Goal: Transaction & Acquisition: Purchase product/service

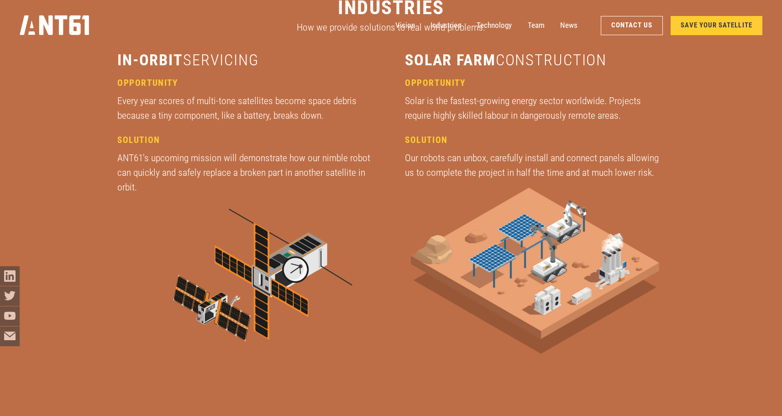
scroll to position [1643, 0]
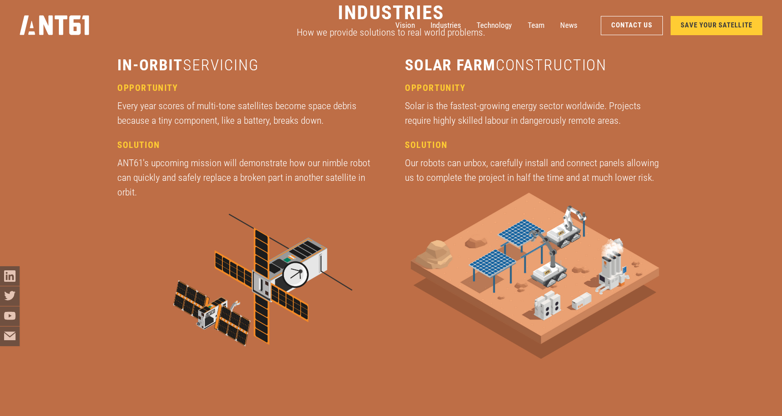
drag, startPoint x: 195, startPoint y: 64, endPoint x: 349, endPoint y: 72, distance: 154.0
click at [323, 68] on h3 "in-orbit servicing" at bounding box center [247, 65] width 260 height 20
click at [622, 152] on div "solution Our robots can unbox, carefully install and connect panels allowing us…" at bounding box center [535, 161] width 260 height 45
click at [711, 181] on div at bounding box center [391, 208] width 782 height 416
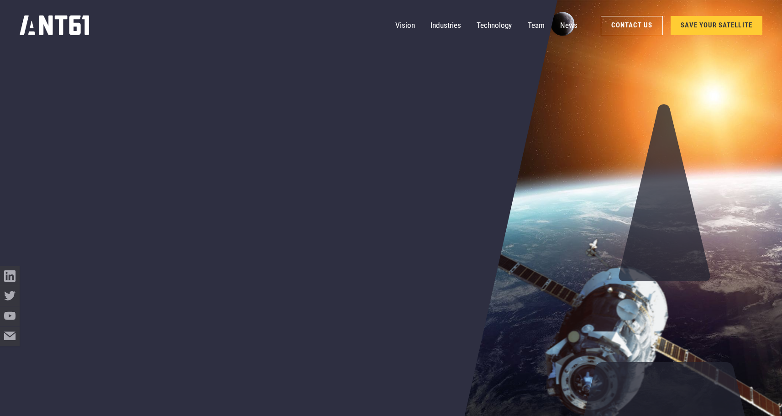
scroll to position [0, 0]
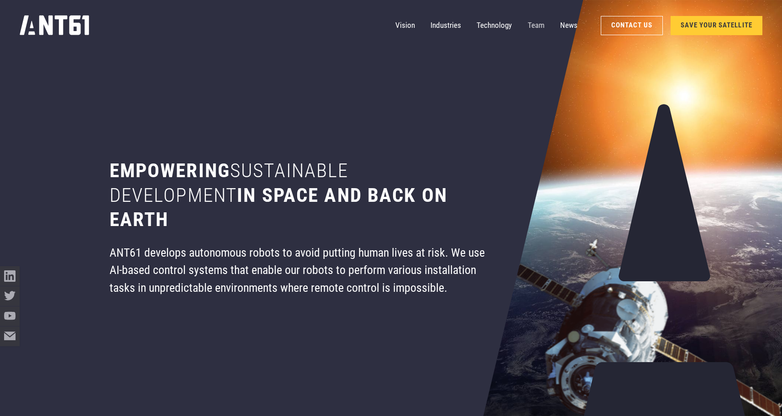
click at [528, 27] on link "Team" at bounding box center [536, 26] width 17 height 20
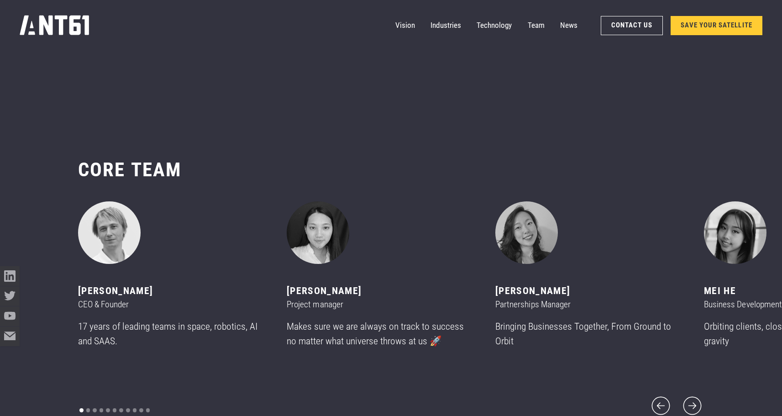
scroll to position [4939, 0]
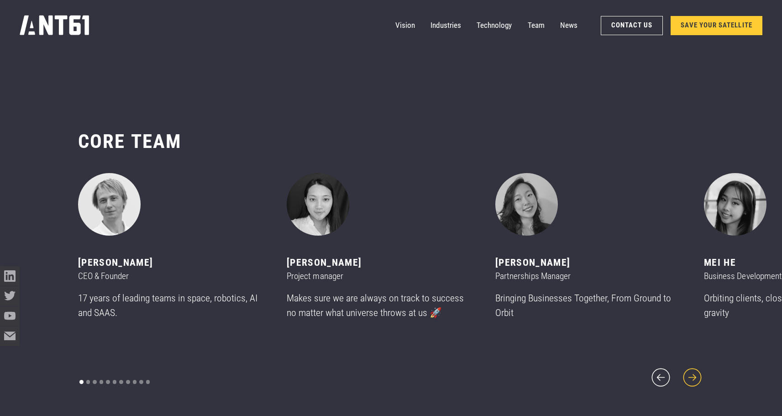
click at [699, 369] on icon "next slide" at bounding box center [692, 377] width 23 height 23
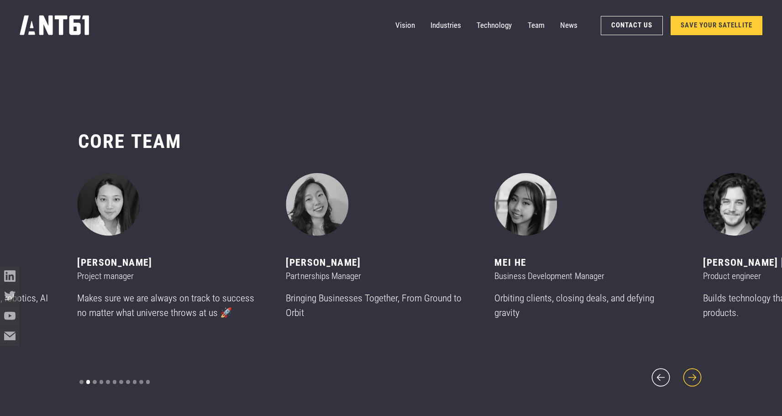
click at [699, 369] on icon "next slide" at bounding box center [692, 377] width 23 height 23
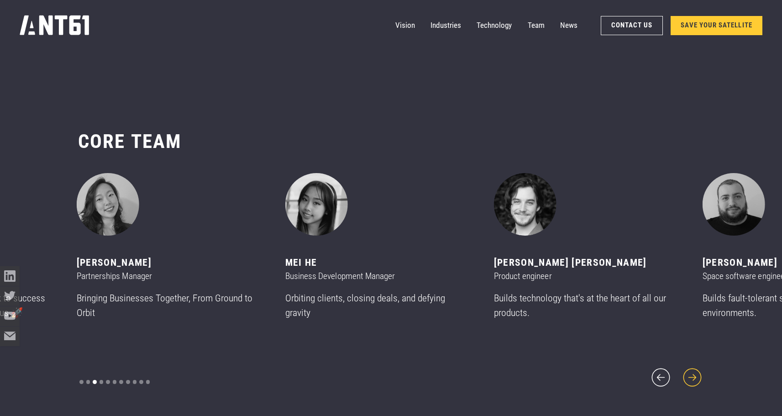
click at [694, 369] on icon "next slide" at bounding box center [692, 377] width 23 height 23
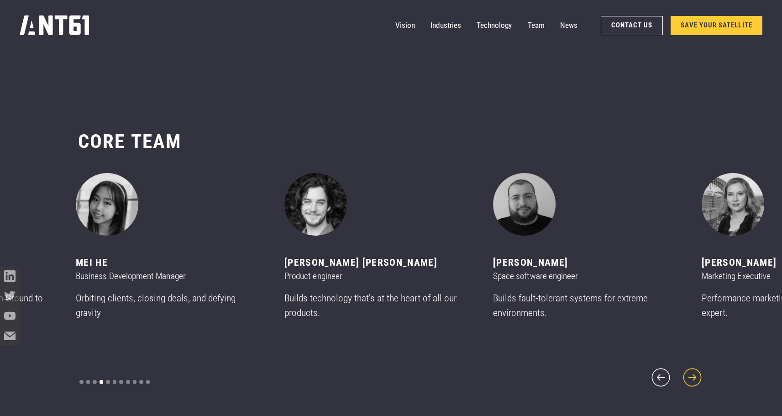
click at [694, 369] on icon "next slide" at bounding box center [692, 377] width 23 height 23
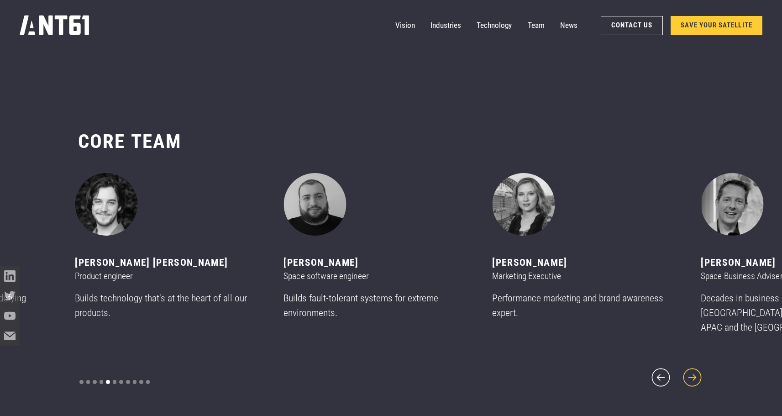
click at [694, 368] on icon "next slide" at bounding box center [692, 377] width 23 height 23
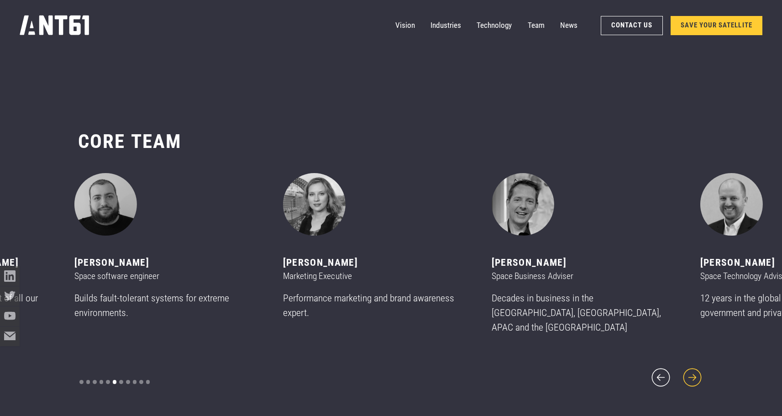
click at [694, 368] on icon "next slide" at bounding box center [692, 377] width 23 height 23
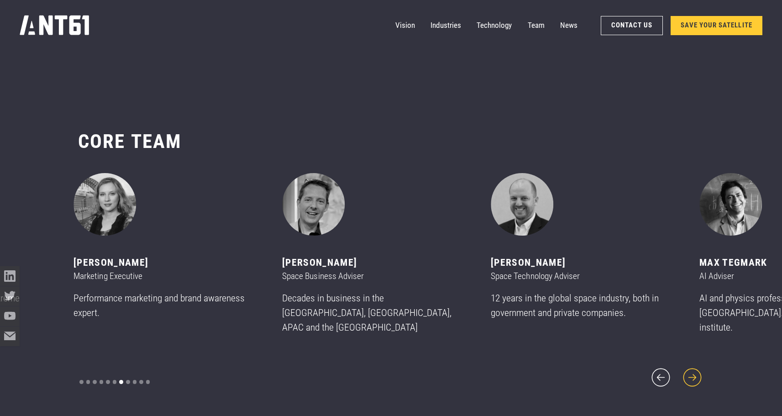
click at [694, 368] on icon "next slide" at bounding box center [692, 377] width 18 height 18
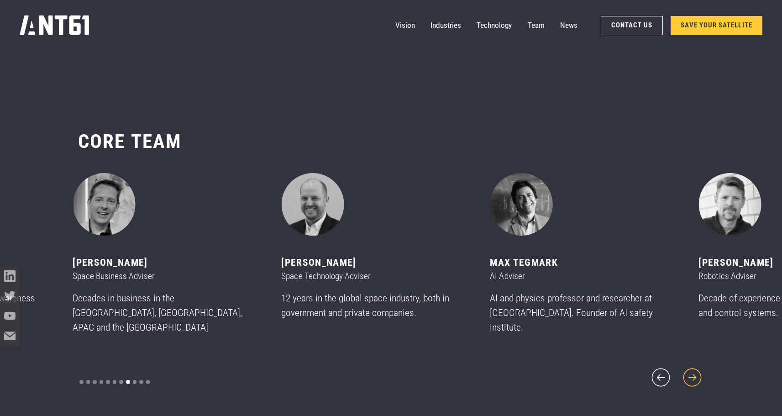
click at [692, 366] on icon "next slide" at bounding box center [692, 377] width 23 height 23
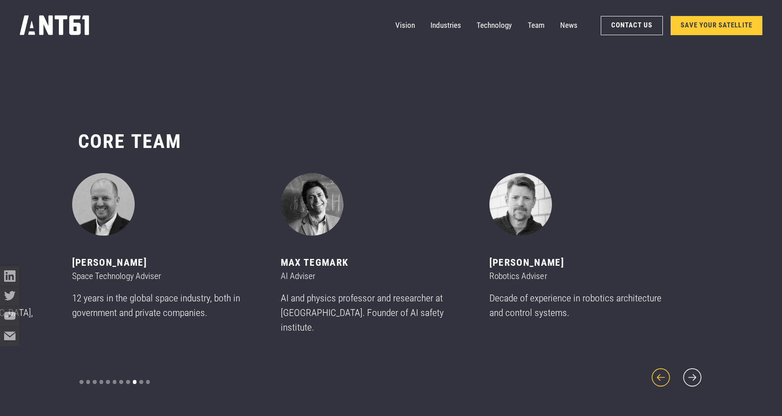
click at [663, 372] on icon "previous slide" at bounding box center [660, 377] width 23 height 23
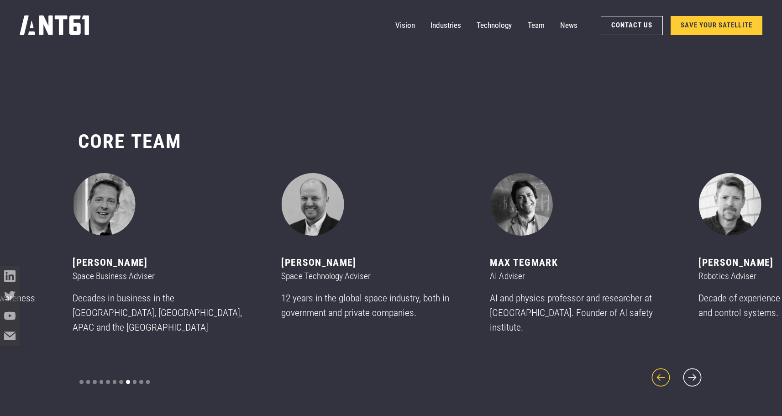
click at [663, 372] on icon "previous slide" at bounding box center [660, 377] width 23 height 23
click at [663, 370] on icon "previous slide" at bounding box center [661, 377] width 18 height 18
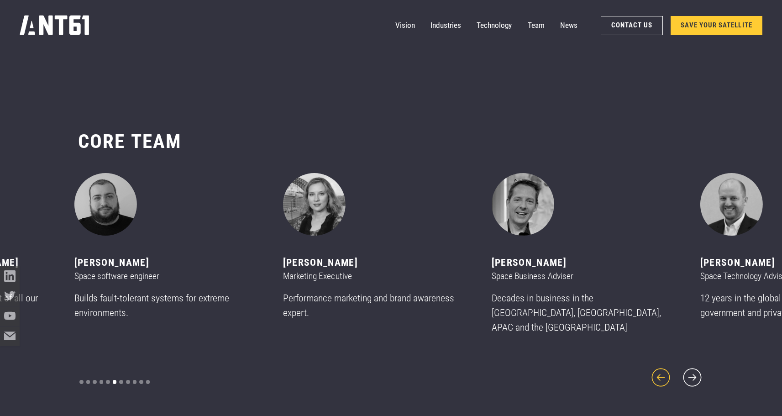
click at [667, 371] on icon "previous slide" at bounding box center [660, 377] width 23 height 23
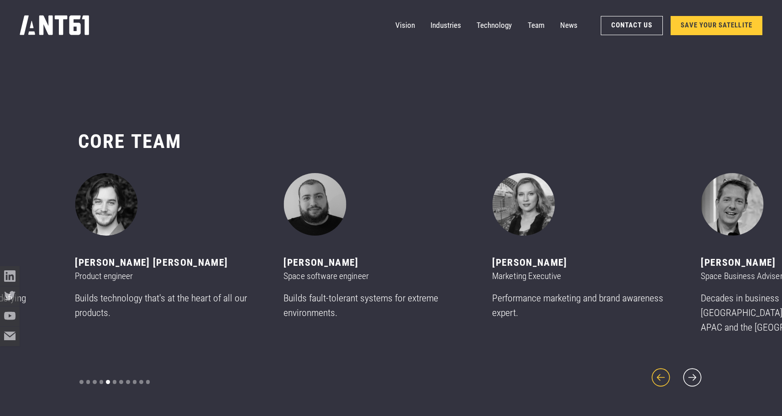
click at [667, 372] on icon "previous slide" at bounding box center [660, 377] width 23 height 23
click at [667, 370] on icon "previous slide" at bounding box center [660, 377] width 23 height 23
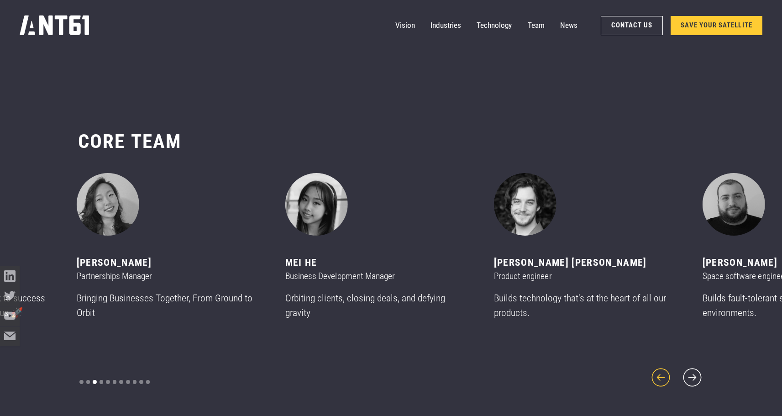
click at [667, 369] on icon "previous slide" at bounding box center [660, 377] width 23 height 23
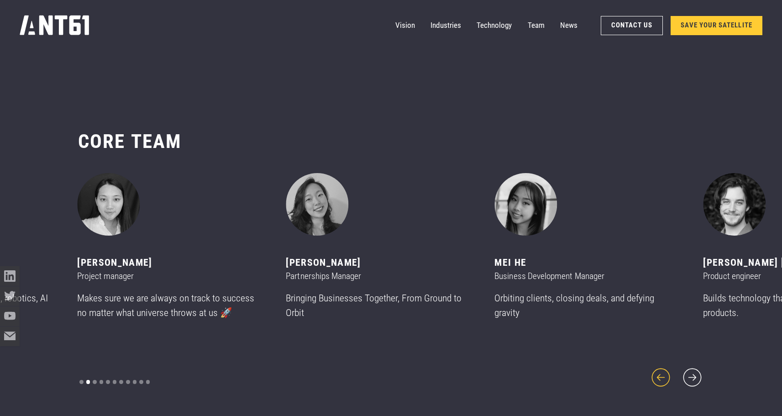
click at [667, 369] on icon "previous slide" at bounding box center [660, 377] width 23 height 23
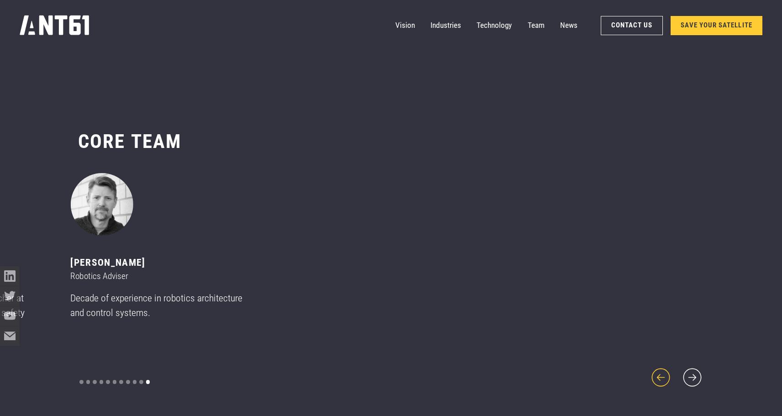
click at [666, 370] on icon "previous slide" at bounding box center [660, 377] width 23 height 23
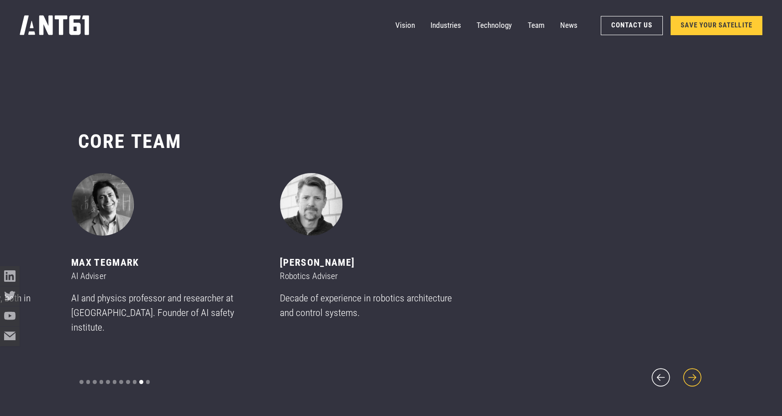
click at [700, 369] on icon "next slide" at bounding box center [692, 377] width 23 height 23
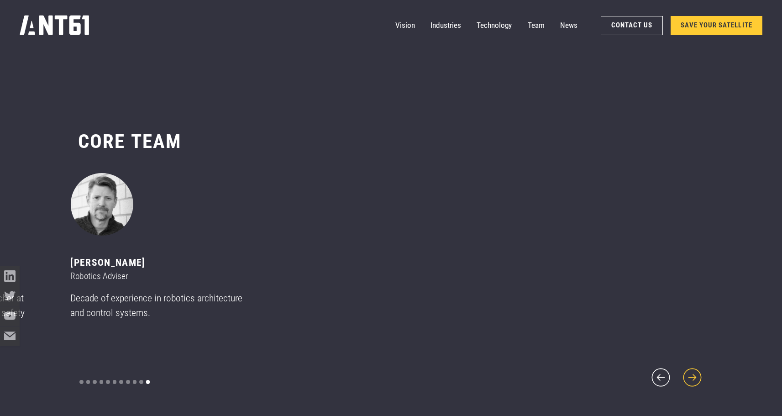
click at [699, 372] on icon "next slide" at bounding box center [692, 377] width 23 height 23
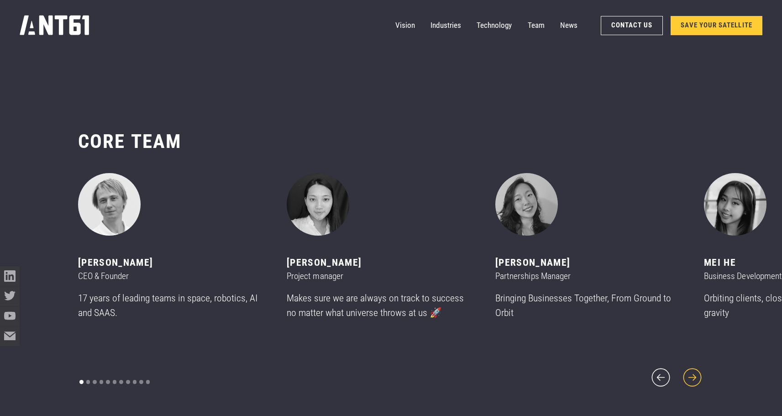
click at [692, 371] on icon "next slide" at bounding box center [692, 377] width 18 height 18
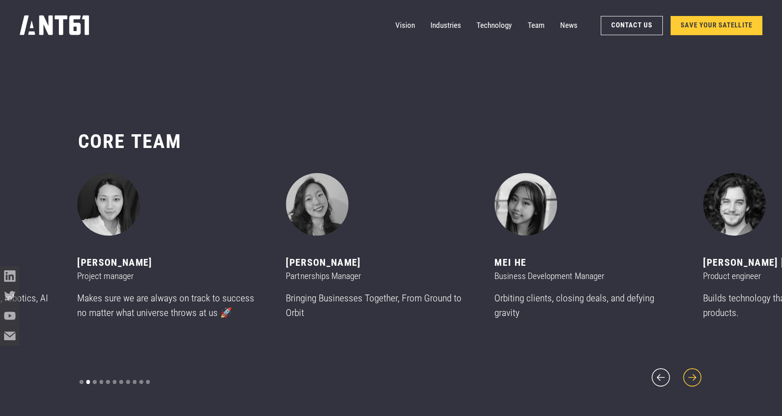
click at [691, 366] on icon "next slide" at bounding box center [692, 377] width 23 height 23
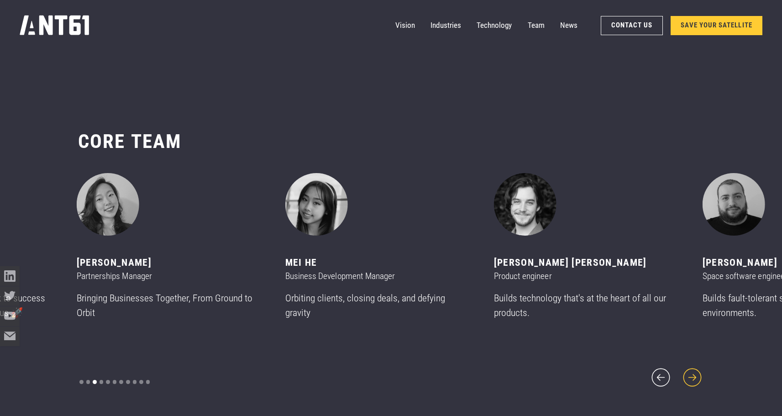
click at [691, 366] on icon "next slide" at bounding box center [692, 377] width 23 height 23
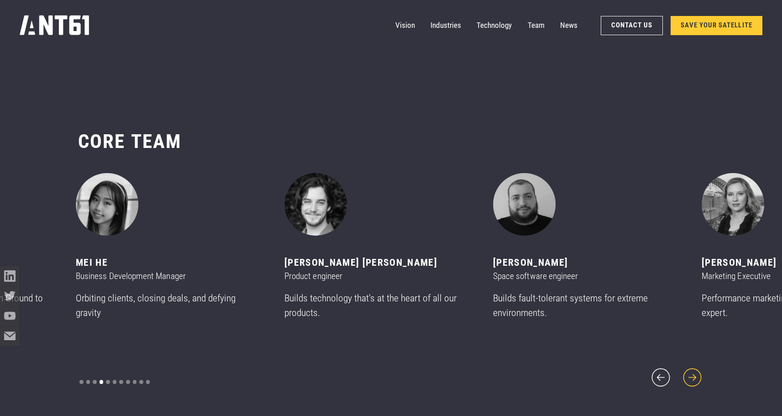
click at [691, 366] on icon "next slide" at bounding box center [692, 377] width 23 height 23
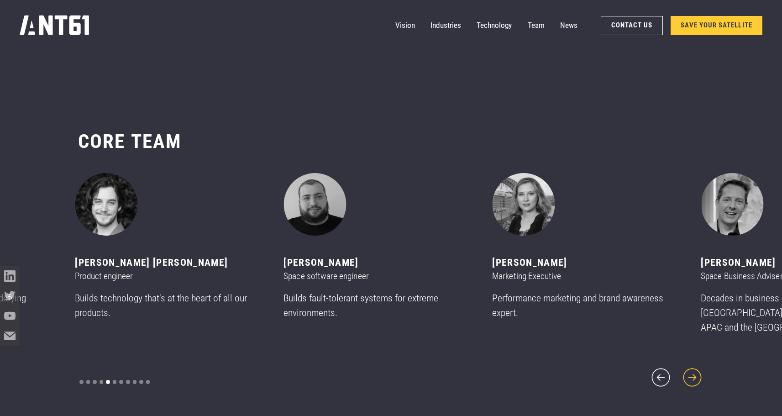
click at [696, 366] on icon "next slide" at bounding box center [692, 377] width 23 height 23
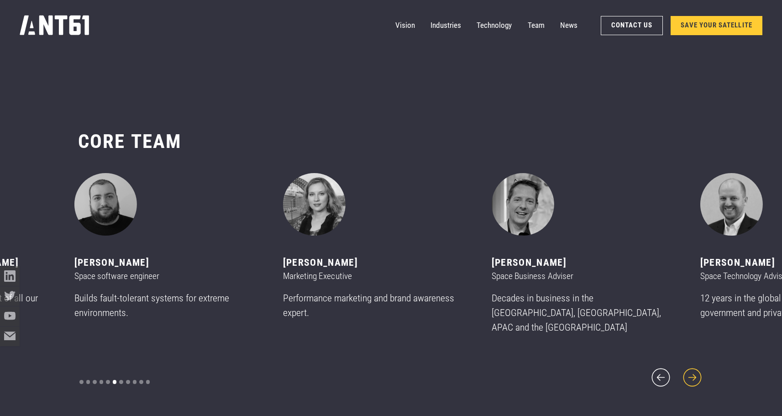
click at [696, 366] on icon "next slide" at bounding box center [692, 377] width 23 height 23
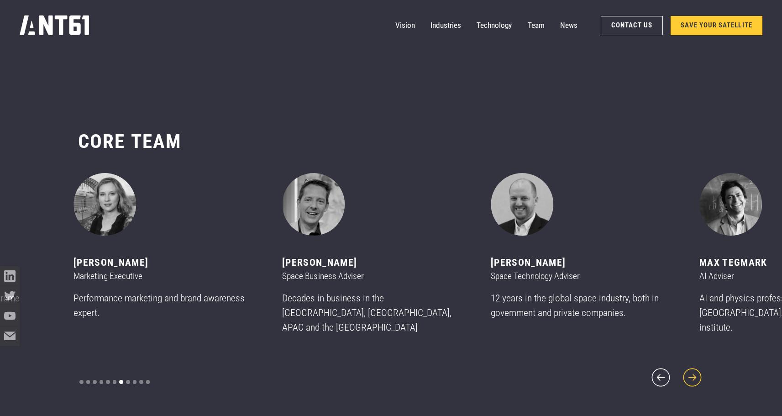
click at [696, 366] on icon "next slide" at bounding box center [692, 377] width 23 height 23
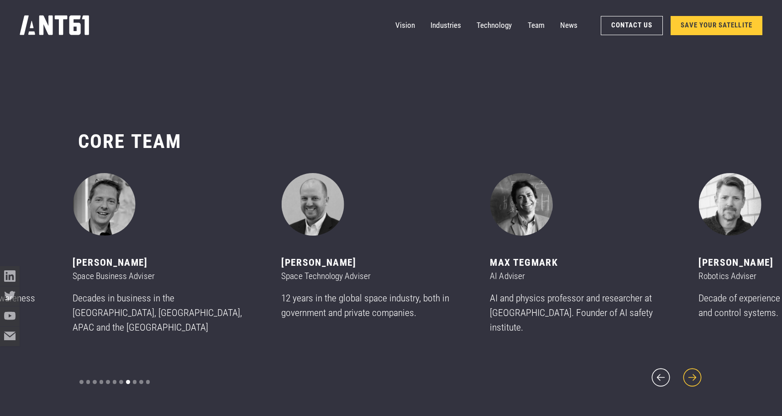
click at [696, 366] on icon "next slide" at bounding box center [692, 377] width 23 height 23
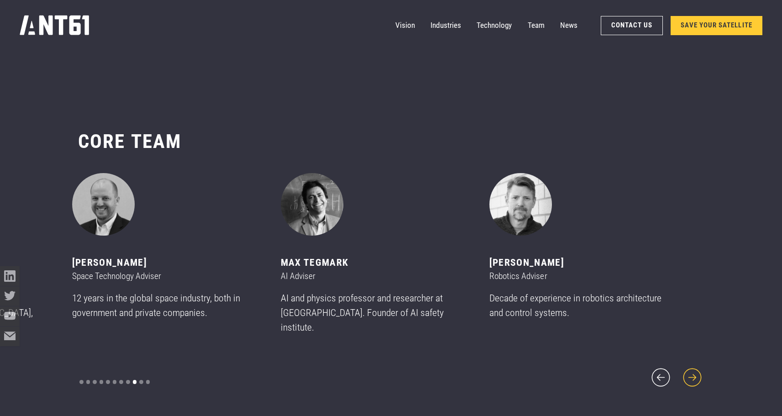
click at [696, 366] on icon "next slide" at bounding box center [692, 377] width 23 height 23
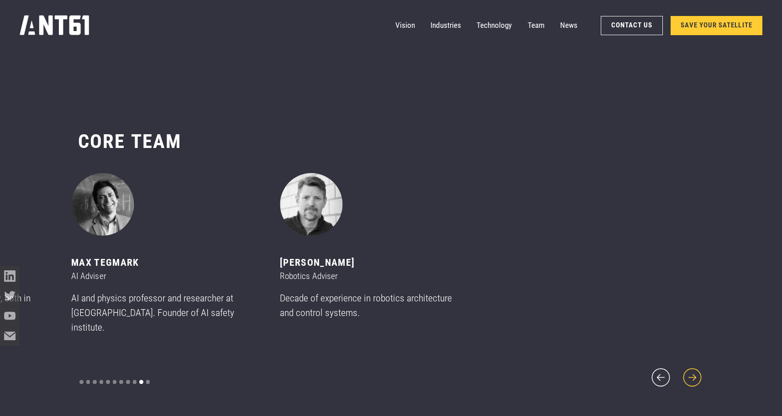
click at [696, 366] on icon "next slide" at bounding box center [692, 377] width 23 height 23
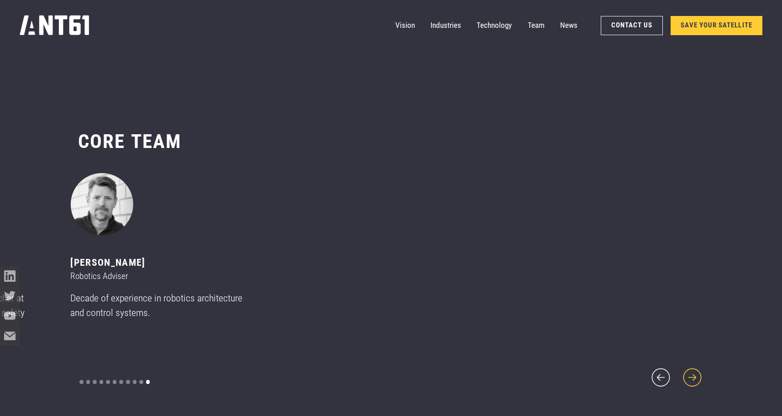
click at [696, 366] on icon "next slide" at bounding box center [692, 377] width 23 height 23
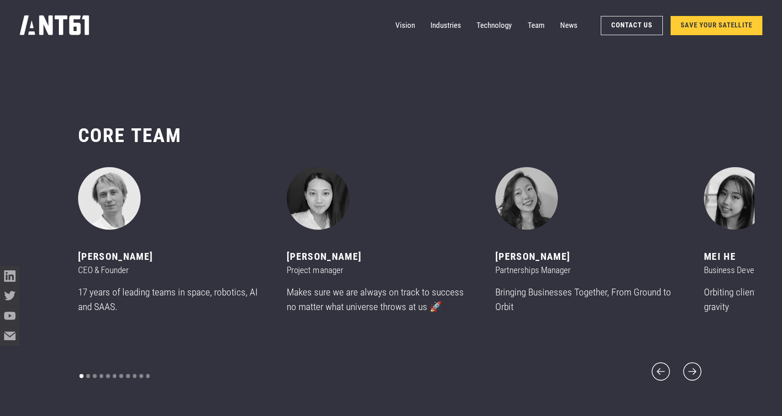
scroll to position [4946, 0]
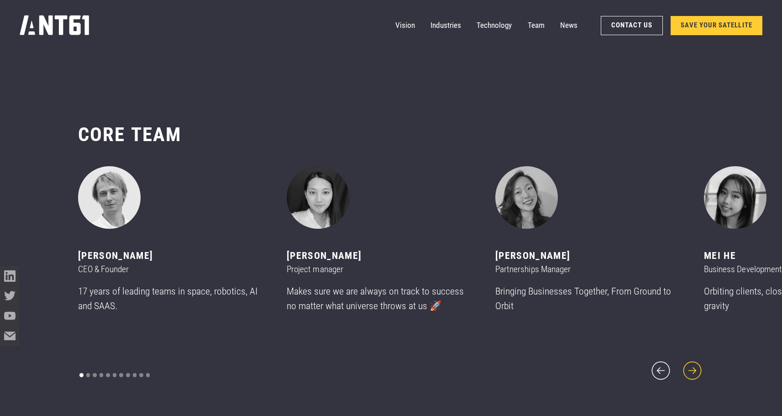
click at [688, 362] on icon "next slide" at bounding box center [692, 370] width 23 height 23
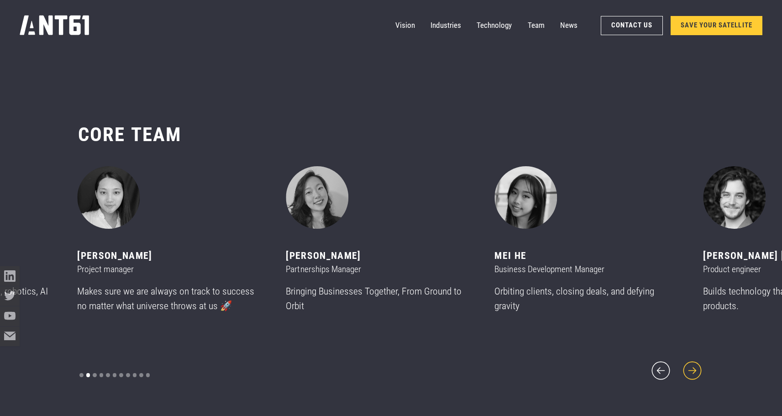
click at [692, 362] on icon "next slide" at bounding box center [692, 370] width 23 height 23
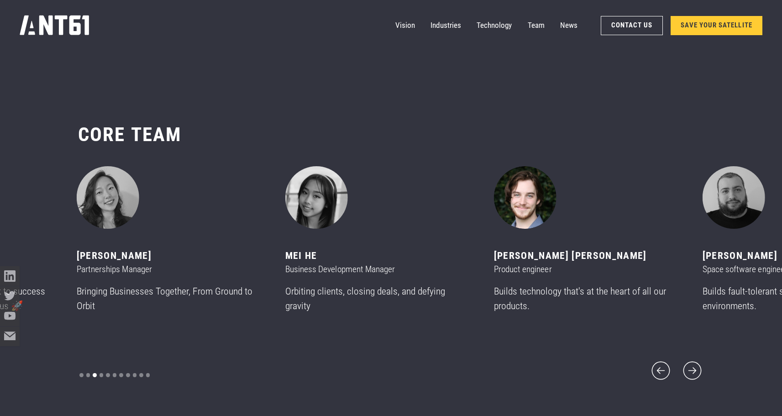
click at [526, 212] on img "5 of 11" at bounding box center [525, 197] width 63 height 63
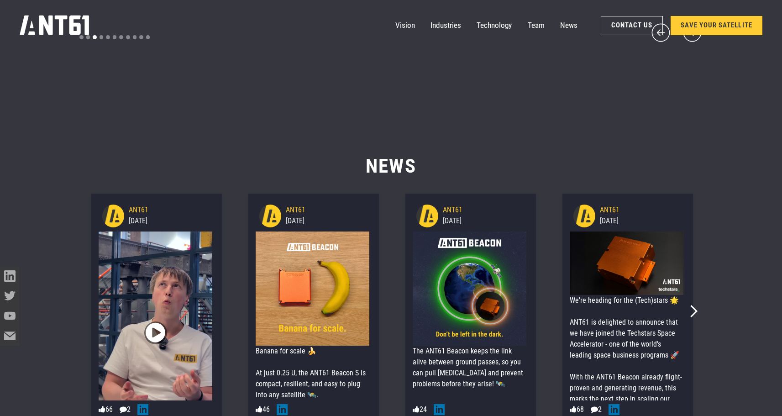
scroll to position [5311, 0]
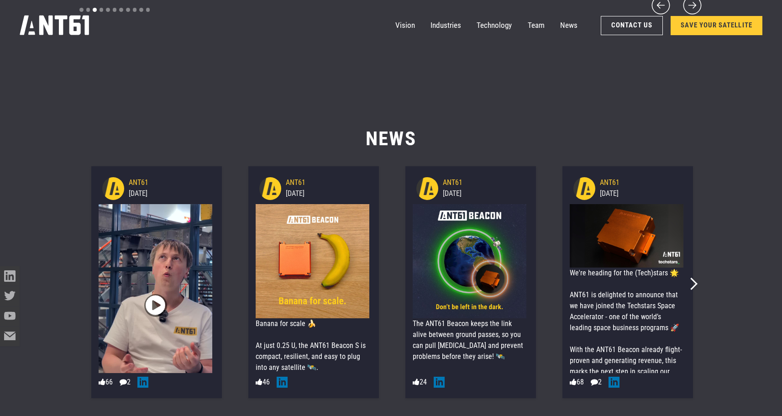
click at [292, 245] on img at bounding box center [313, 261] width 114 height 114
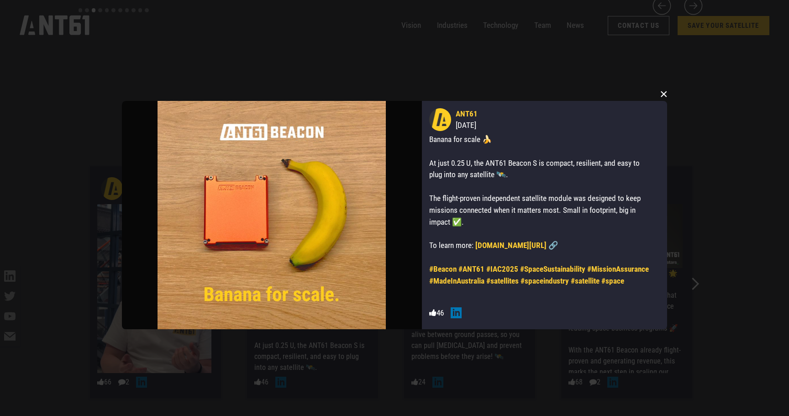
click at [666, 95] on button "×" at bounding box center [664, 94] width 14 height 14
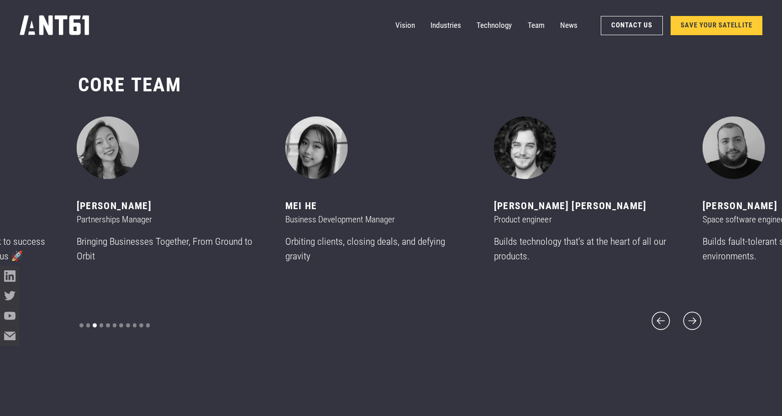
scroll to position [4991, 0]
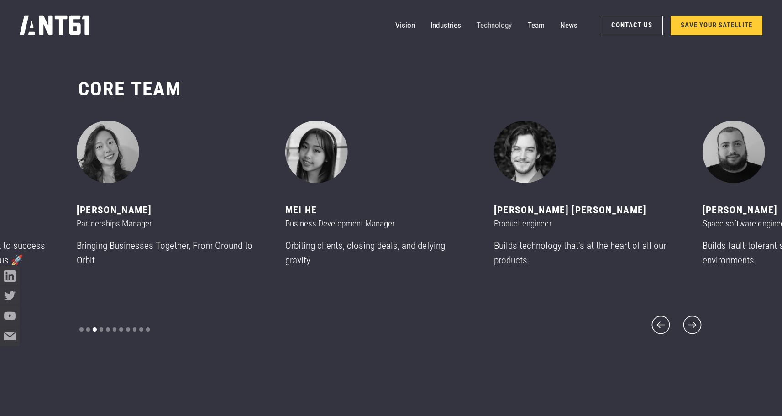
click at [498, 22] on link "Technology" at bounding box center [494, 26] width 35 height 20
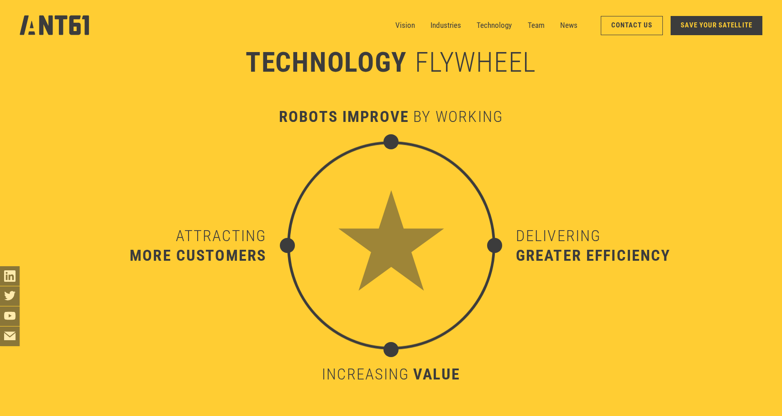
scroll to position [4107, 0]
click at [449, 22] on link "Industries" at bounding box center [445, 26] width 31 height 20
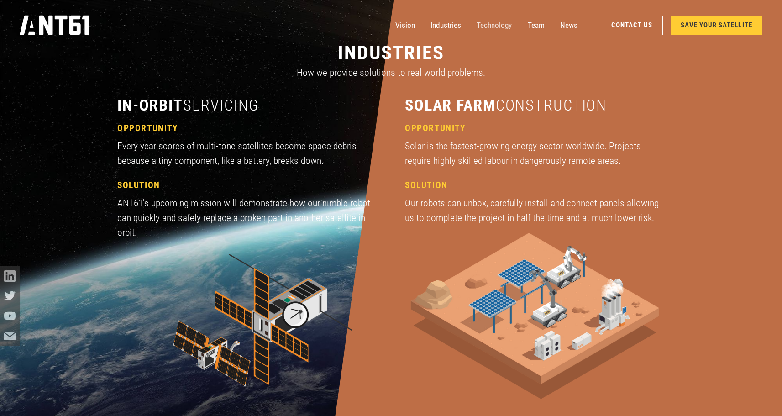
click at [501, 25] on link "Technology" at bounding box center [494, 26] width 35 height 20
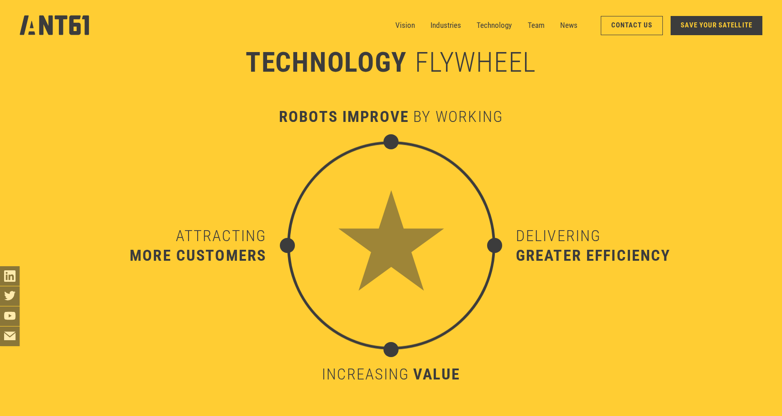
scroll to position [4107, 0]
click at [435, 115] on div "by working" at bounding box center [458, 117] width 90 height 20
click at [397, 209] on img at bounding box center [391, 245] width 208 height 208
click at [255, 262] on div "more customers" at bounding box center [198, 255] width 136 height 20
click at [219, 251] on div "more customers" at bounding box center [198, 255] width 136 height 20
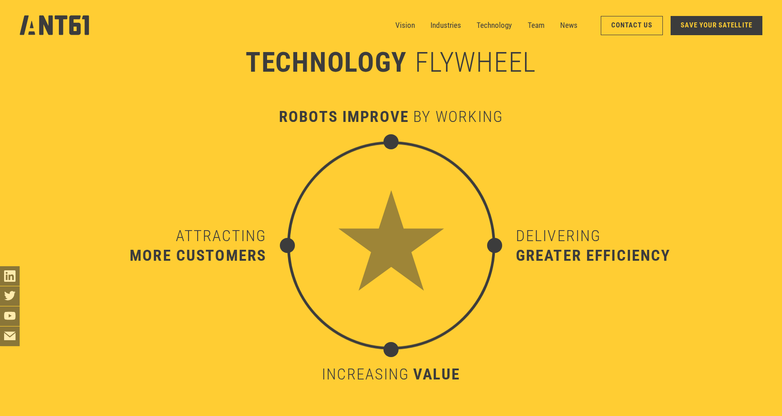
click at [403, 373] on div "increasing" at bounding box center [365, 374] width 87 height 20
click at [558, 248] on div "greater efficiency" at bounding box center [593, 255] width 155 height 20
click at [725, 27] on link "SAVE YOUR SATELLITE" at bounding box center [717, 25] width 92 height 19
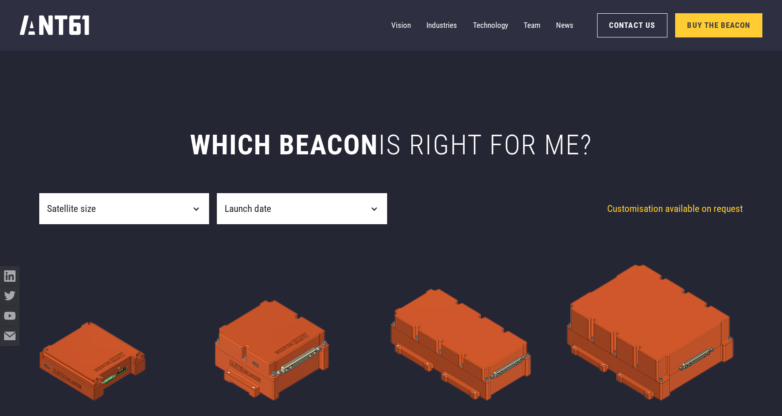
scroll to position [502, 0]
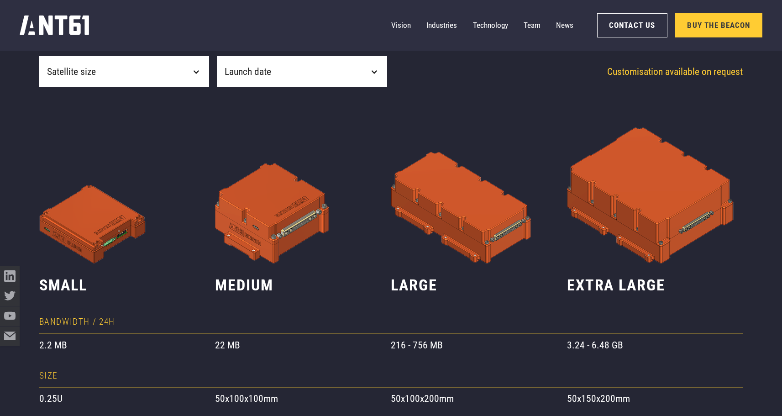
click at [294, 79] on div "Launch date" at bounding box center [302, 71] width 170 height 31
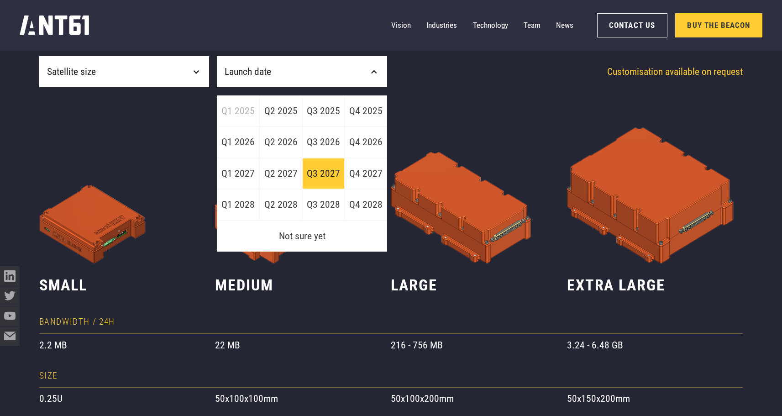
click at [334, 172] on link "Q3 2027" at bounding box center [323, 173] width 42 height 31
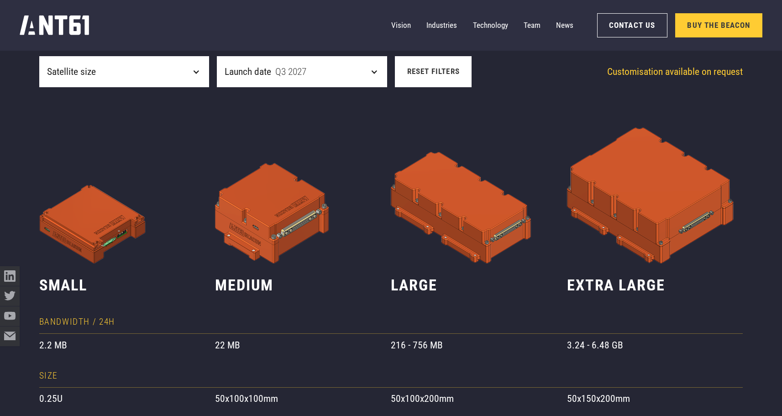
click at [436, 73] on link "Reset filters" at bounding box center [433, 71] width 77 height 31
click at [195, 70] on div "Satellite size filter" at bounding box center [196, 72] width 8 height 8
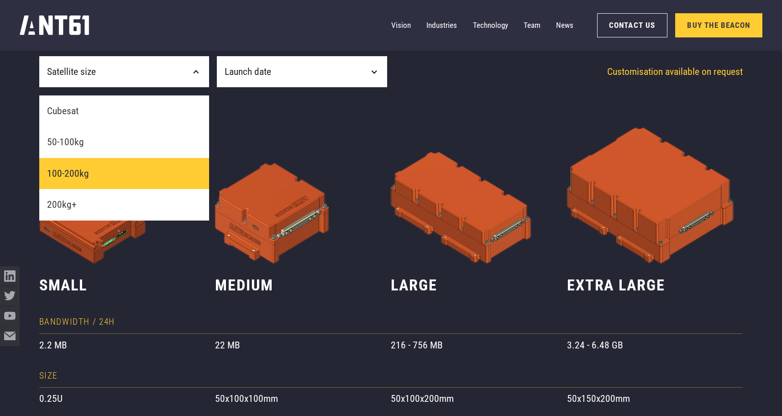
click at [111, 174] on link "100-200kg" at bounding box center [124, 173] width 170 height 31
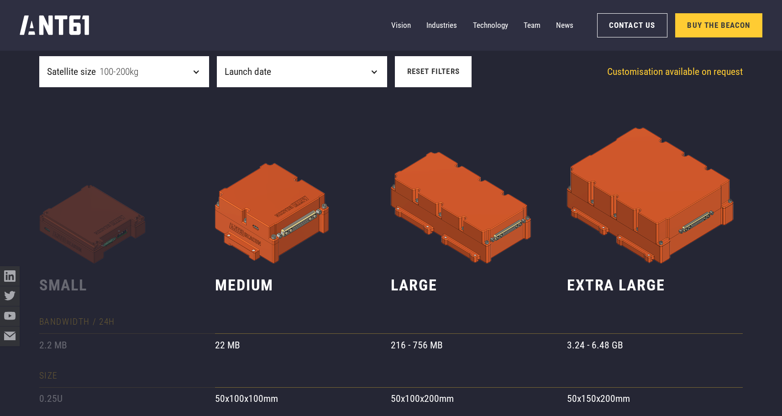
click at [442, 76] on link "Reset filters" at bounding box center [433, 71] width 77 height 31
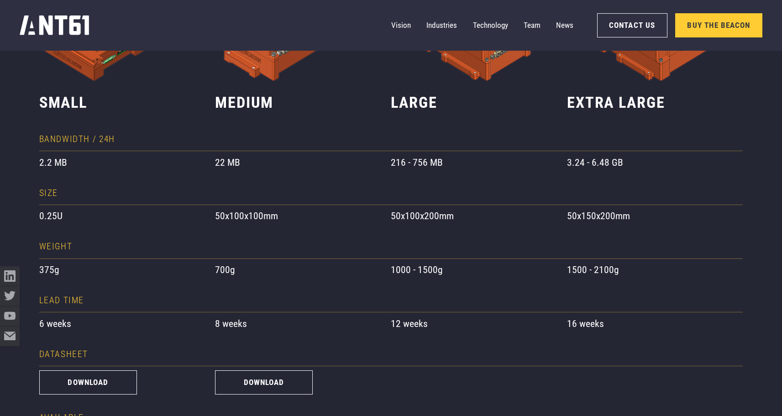
scroll to position [776, 0]
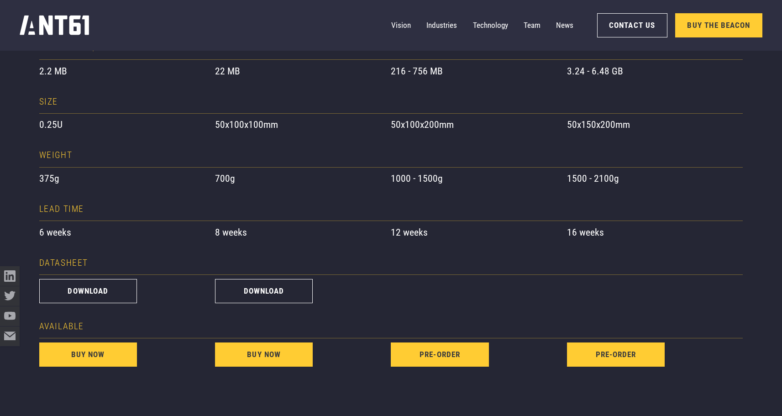
click at [421, 238] on div "12 weeks" at bounding box center [479, 232] width 176 height 15
click at [413, 256] on div at bounding box center [479, 262] width 176 height 23
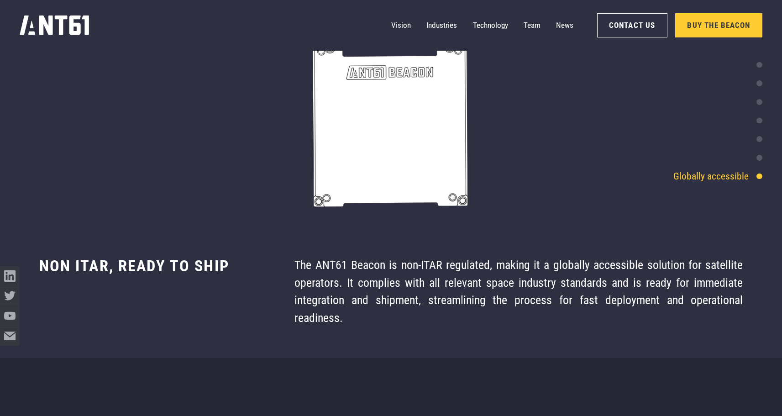
scroll to position [4682, 0]
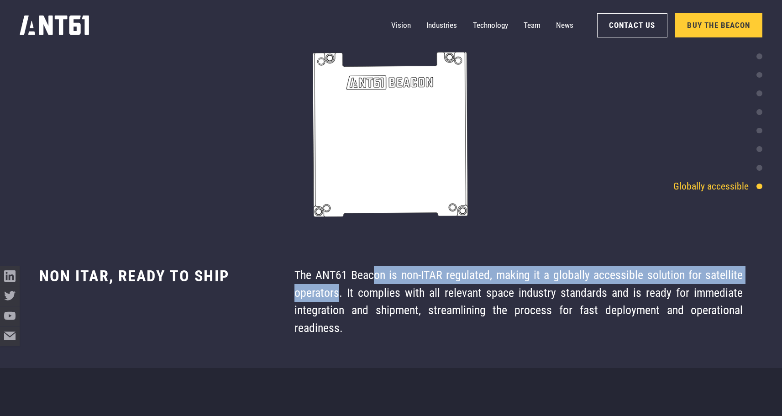
drag, startPoint x: 374, startPoint y: 279, endPoint x: 326, endPoint y: 299, distance: 52.4
click at [337, 299] on div "The ANT61 Beacon is non-ITAR regulated, making it a globally accessible solutio…" at bounding box center [518, 302] width 448 height 70
click at [277, 301] on div "Non ITAR, Ready to Ship The ANT61 Beacon is non-ITAR regulated, making it a glo…" at bounding box center [391, 302] width 782 height 70
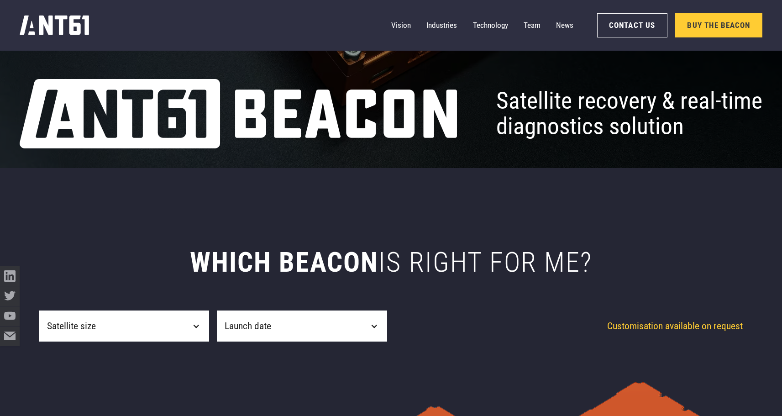
scroll to position [0, 0]
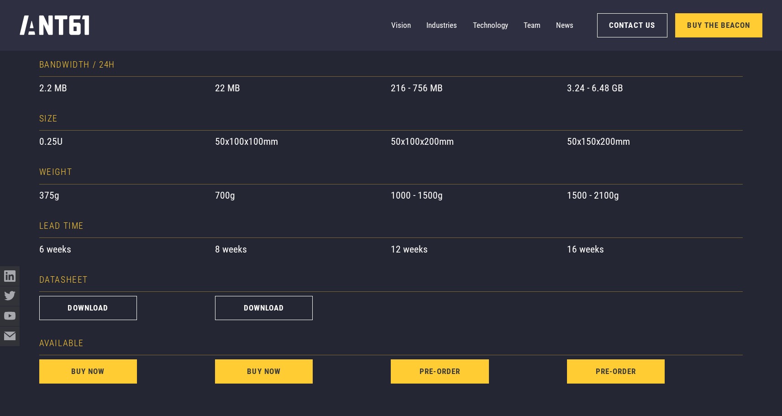
scroll to position [776, 0]
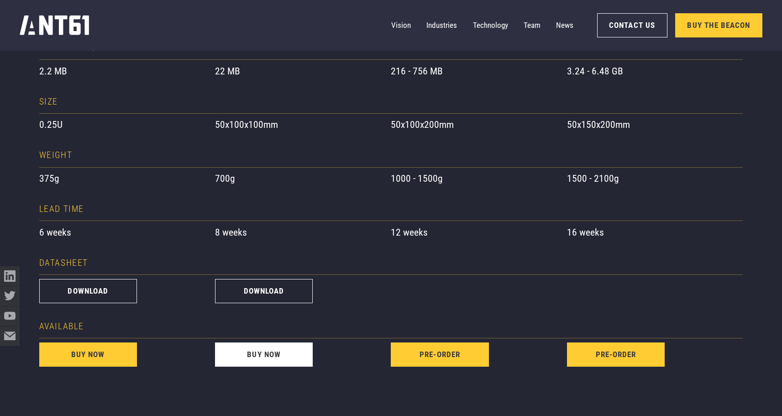
click at [256, 355] on link "buy now" at bounding box center [264, 354] width 98 height 24
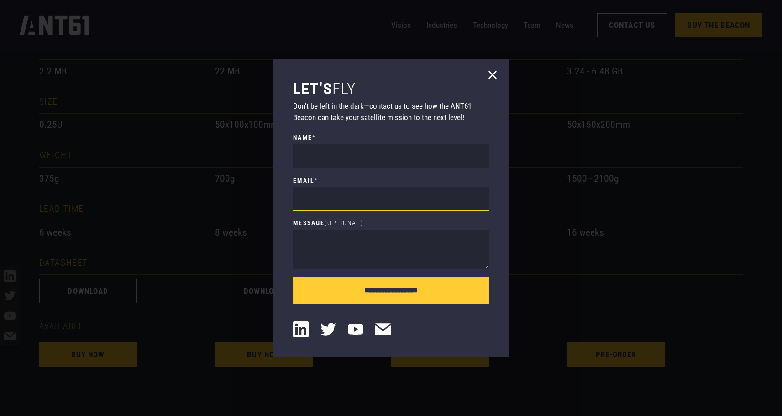
click at [376, 241] on textarea "Message (Optional)" at bounding box center [390, 249] width 195 height 39
click at [489, 74] on icon at bounding box center [493, 75] width 16 height 16
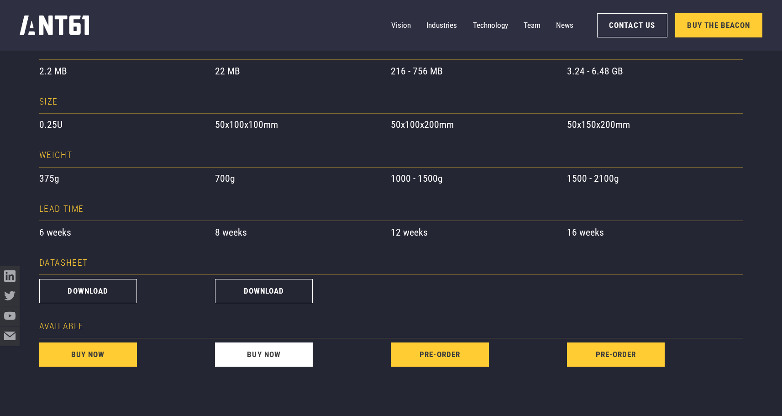
click at [275, 357] on link "buy now" at bounding box center [264, 354] width 98 height 24
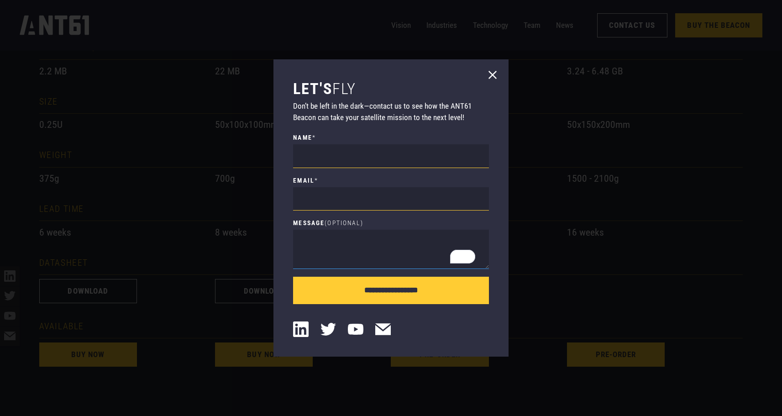
click at [366, 242] on textarea "Message (Optional)" at bounding box center [390, 249] width 195 height 39
type textarea "**********"
click at [490, 73] on icon at bounding box center [493, 75] width 16 height 16
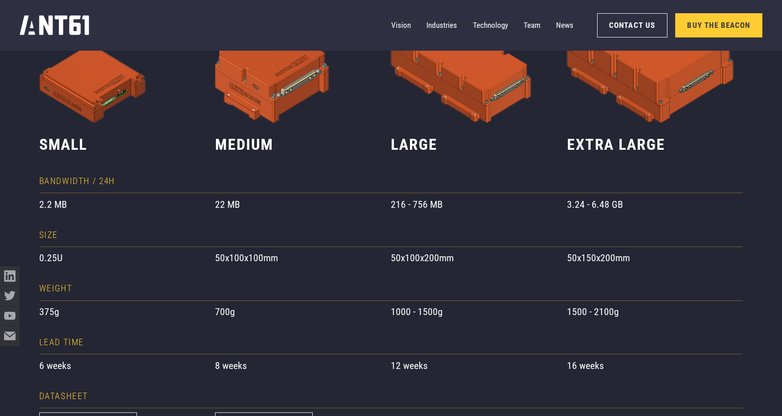
scroll to position [642, 0]
click at [673, 239] on div at bounding box center [655, 235] width 176 height 23
click at [46, 316] on div "375g" at bounding box center [127, 312] width 176 height 15
click at [91, 327] on div "Small Bandwidth / 24H 2.2 MB Size 0.25U weight 375g lead time 6 weeks Datasheet…" at bounding box center [127, 225] width 176 height 557
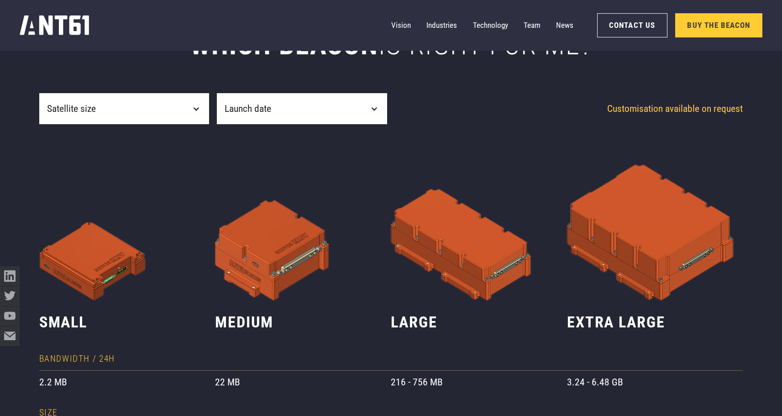
scroll to position [465, 0]
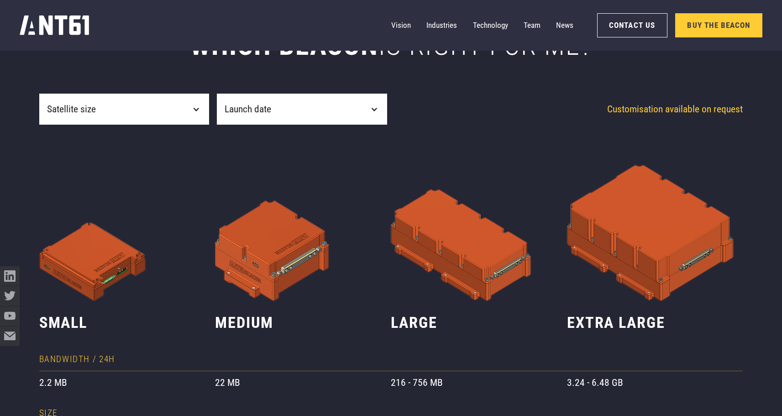
click at [113, 116] on div "Satellite size" at bounding box center [124, 109] width 170 height 31
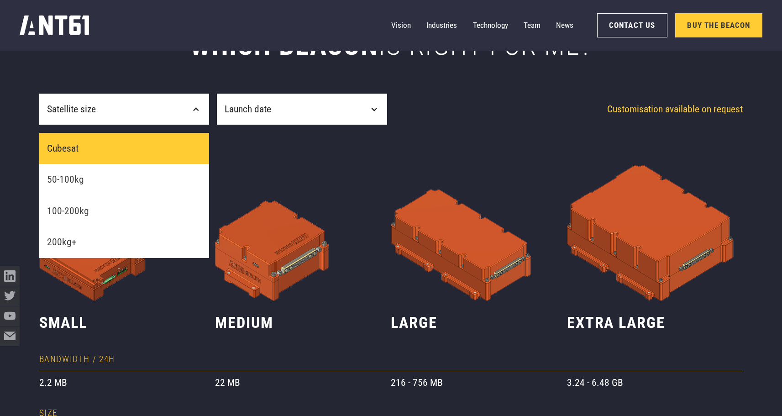
click at [93, 147] on link "Cubesat" at bounding box center [124, 148] width 170 height 31
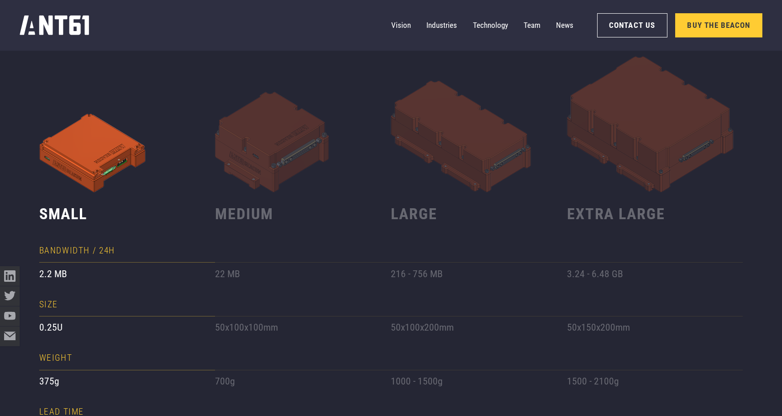
scroll to position [573, 0]
click at [47, 334] on div "0.25U" at bounding box center [127, 327] width 176 height 15
